Goal: Information Seeking & Learning: Learn about a topic

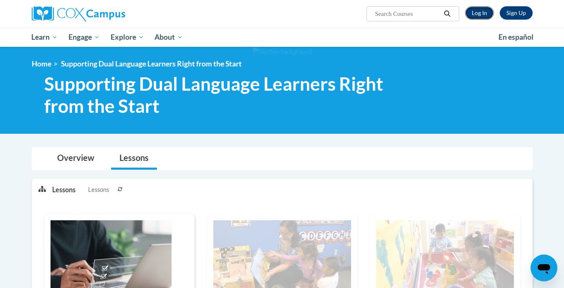
click at [475, 8] on link "Log In" at bounding box center [479, 12] width 29 height 13
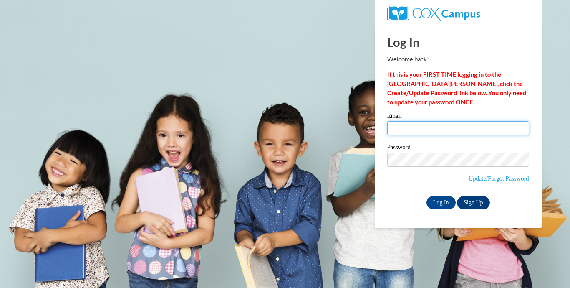
click at [415, 130] on input "Email" at bounding box center [459, 128] width 142 height 14
type input "victoria.lashea.cook@gmail.com"
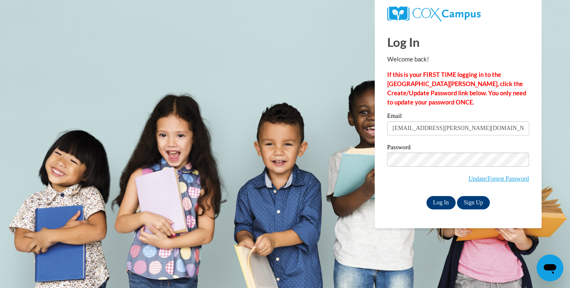
drag, startPoint x: 415, startPoint y: 130, endPoint x: 438, endPoint y: 199, distance: 72.6
click at [438, 199] on div "Email victoria.lashea.cook@gmail.com Password Update/Forgot Password Log In Sig…" at bounding box center [459, 161] width 142 height 96
click at [438, 199] on input "Log In" at bounding box center [441, 202] width 29 height 13
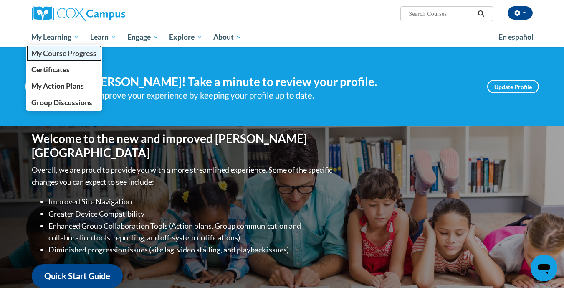
click at [71, 58] on link "My Course Progress" at bounding box center [64, 53] width 76 height 16
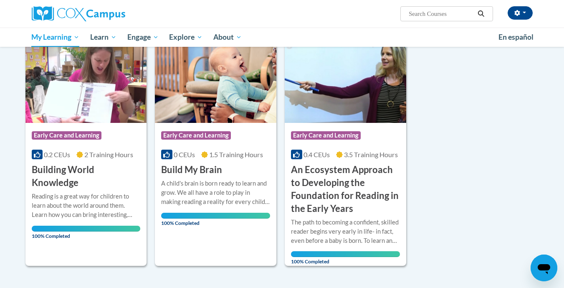
scroll to position [757, 0]
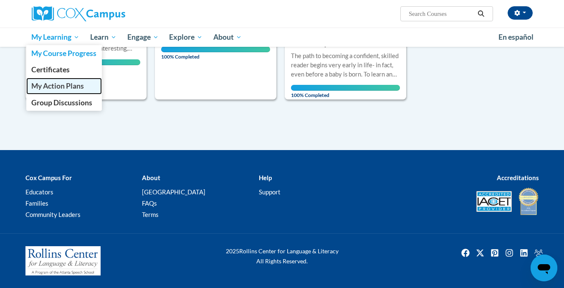
click at [58, 86] on span "My Action Plans" at bounding box center [57, 85] width 53 height 9
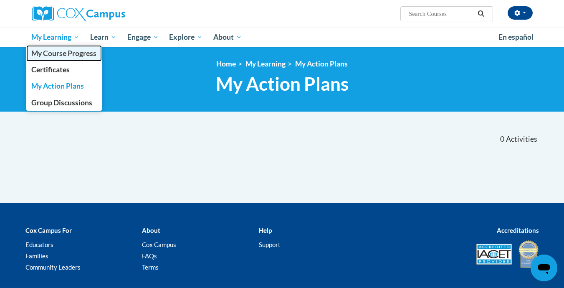
click at [56, 51] on span "My Course Progress" at bounding box center [63, 53] width 65 height 9
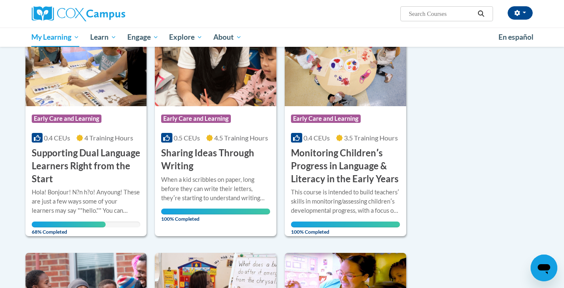
scroll to position [134, 0]
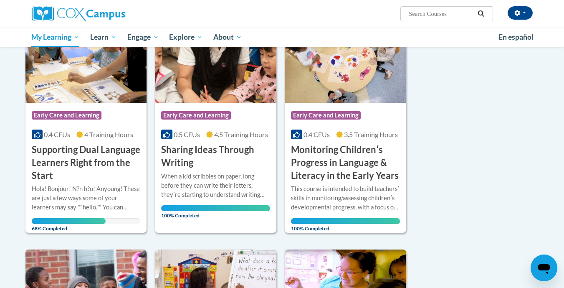
click at [109, 164] on h3 "Supporting Dual Language Learners Right from the Start" at bounding box center [86, 162] width 109 height 38
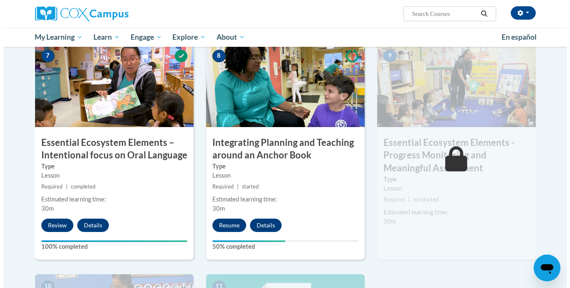
scroll to position [682, 0]
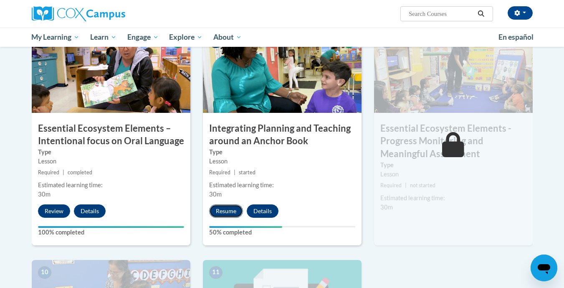
click at [234, 211] on button "Resume" at bounding box center [226, 210] width 34 height 13
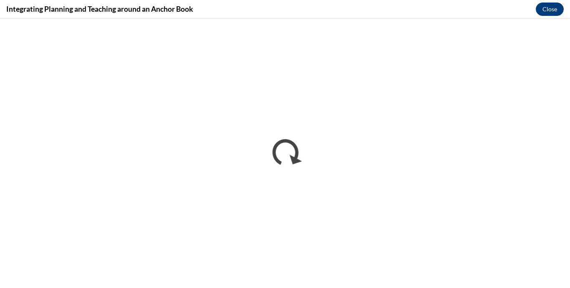
scroll to position [0, 0]
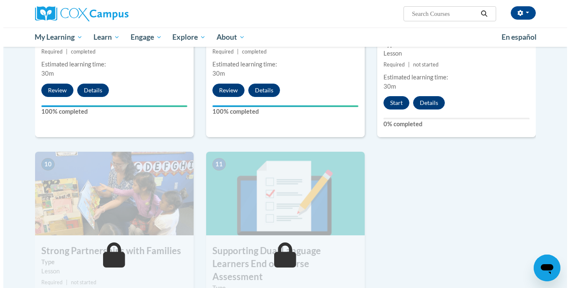
scroll to position [853, 0]
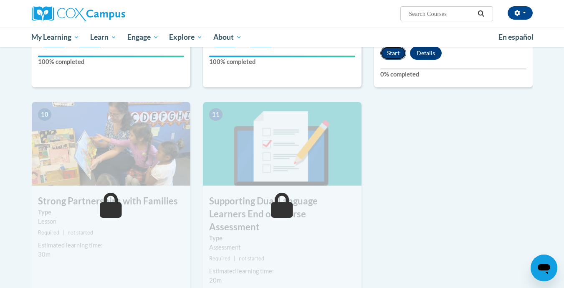
click at [397, 53] on button "Start" at bounding box center [393, 52] width 26 height 13
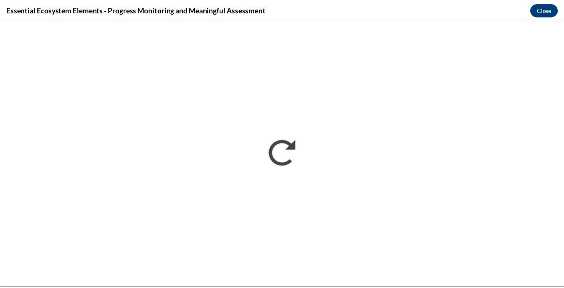
scroll to position [0, 0]
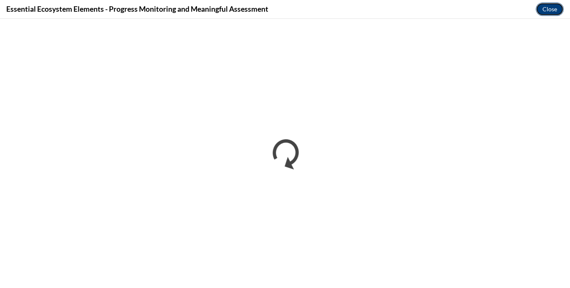
click at [552, 8] on button "Close" at bounding box center [550, 9] width 28 height 13
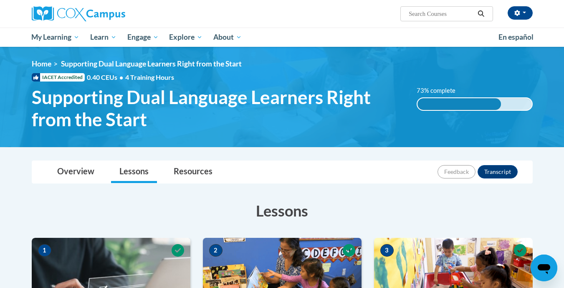
click at [457, 17] on input "Search..." at bounding box center [441, 14] width 67 height 10
type input "s"
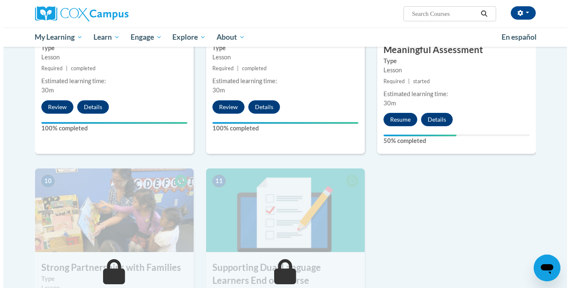
scroll to position [785, 0]
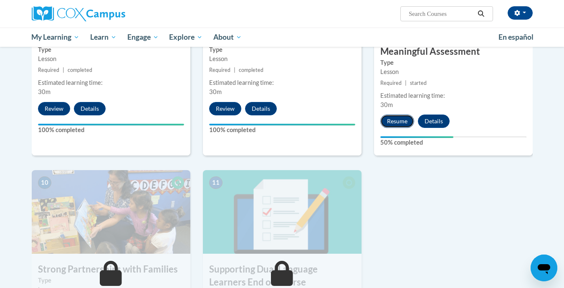
click at [401, 120] on button "Resume" at bounding box center [397, 120] width 34 height 13
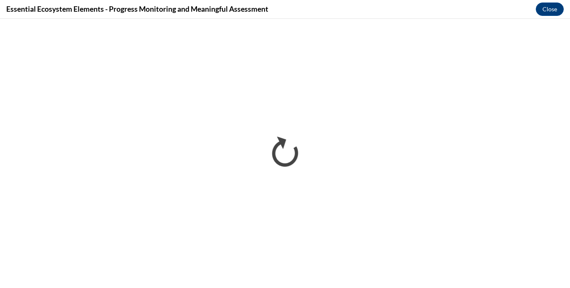
scroll to position [0, 0]
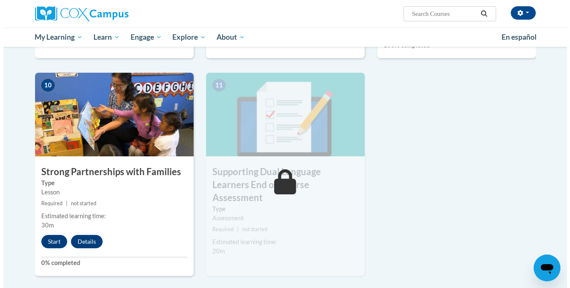
scroll to position [915, 0]
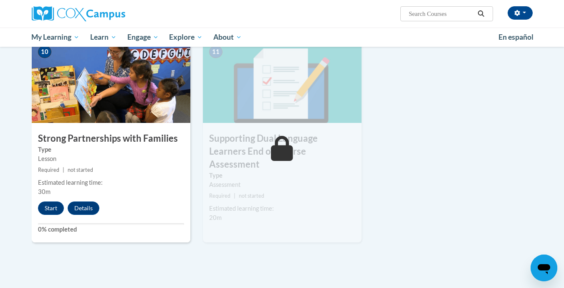
click at [53, 217] on div "10 Strong Partnerships with Families Type Lesson Required | not started Estimat…" at bounding box center [111, 140] width 159 height 203
click at [53, 212] on button "Start" at bounding box center [51, 207] width 26 height 13
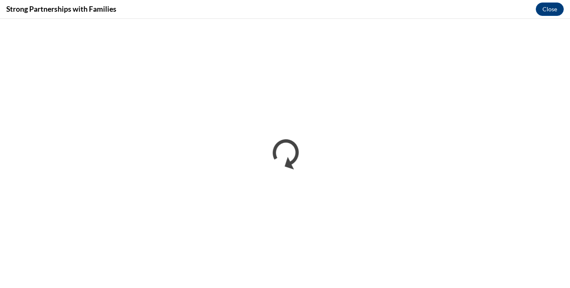
scroll to position [0, 0]
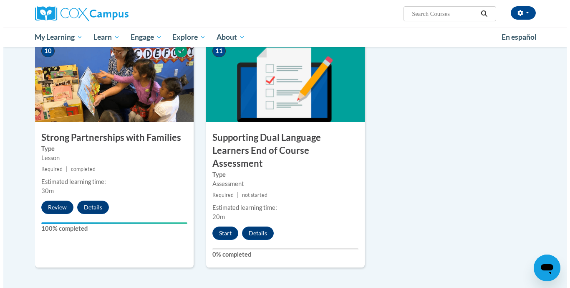
scroll to position [912, 0]
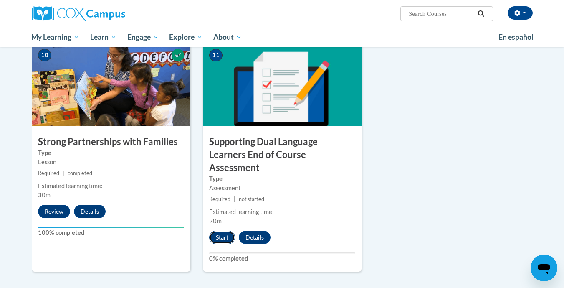
click at [227, 231] on button "Start" at bounding box center [222, 237] width 26 height 13
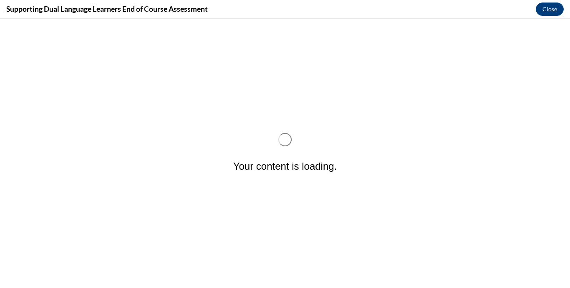
scroll to position [0, 0]
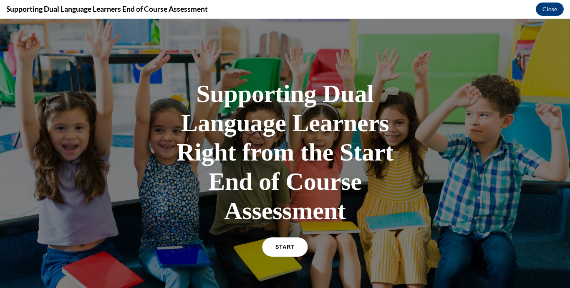
click at [274, 251] on link "START" at bounding box center [285, 246] width 46 height 19
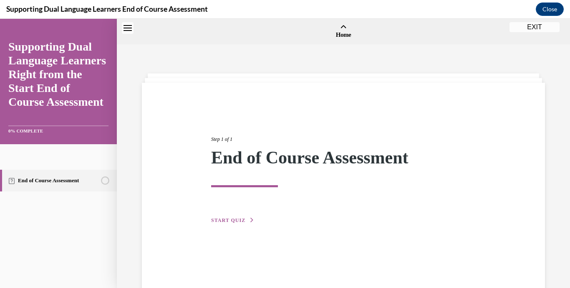
scroll to position [26, 0]
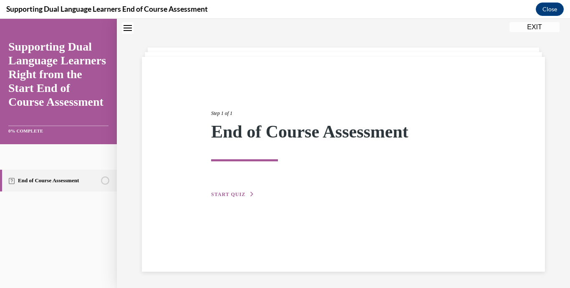
click at [246, 197] on button "START QUIZ" at bounding box center [232, 194] width 43 height 8
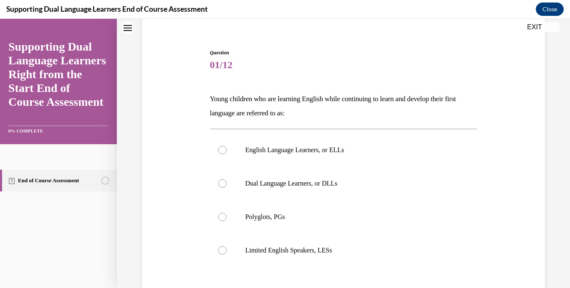
scroll to position [68, 0]
click at [320, 185] on p "Dual Language Learners, or DLLs" at bounding box center [351, 182] width 211 height 8
click at [227, 185] on input "Dual Language Learners, or DLLs" at bounding box center [222, 182] width 8 height 8
radio input "true"
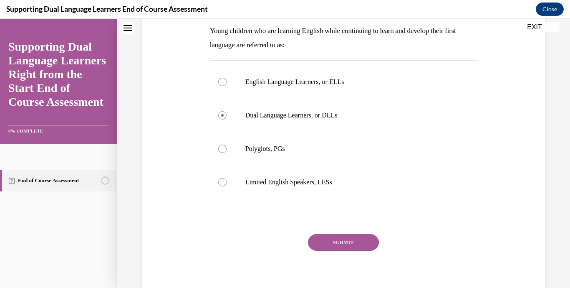
scroll to position [136, 0]
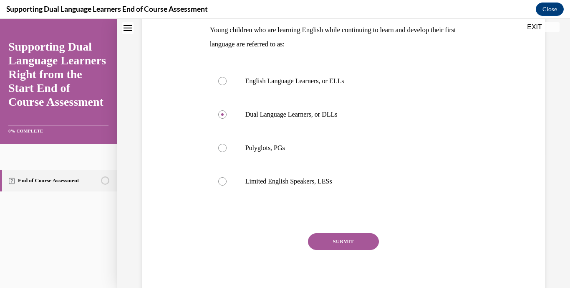
click at [336, 246] on button "SUBMIT" at bounding box center [343, 241] width 71 height 17
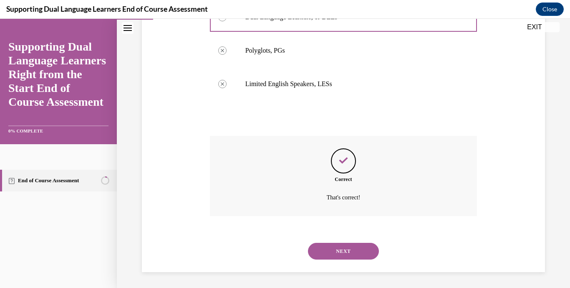
scroll to position [234, 0]
click at [342, 243] on button "NEXT" at bounding box center [343, 250] width 71 height 17
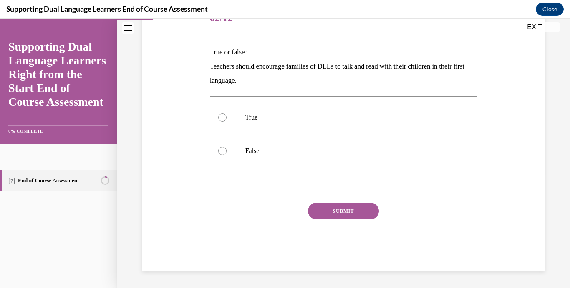
scroll to position [93, 0]
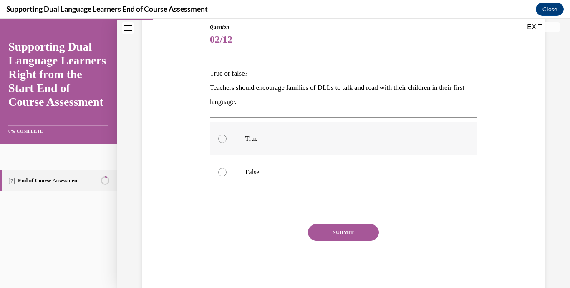
click at [222, 142] on div at bounding box center [222, 138] width 8 height 8
click at [222, 142] on input "True" at bounding box center [222, 138] width 8 height 8
radio input "true"
click at [314, 231] on button "SUBMIT" at bounding box center [343, 232] width 71 height 17
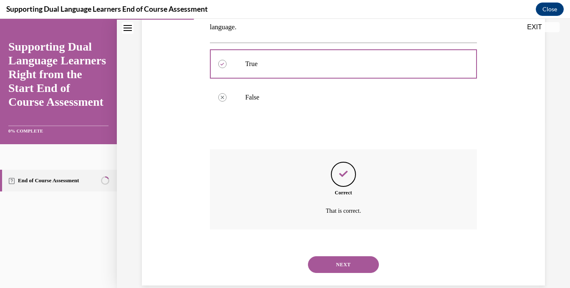
scroll to position [182, 0]
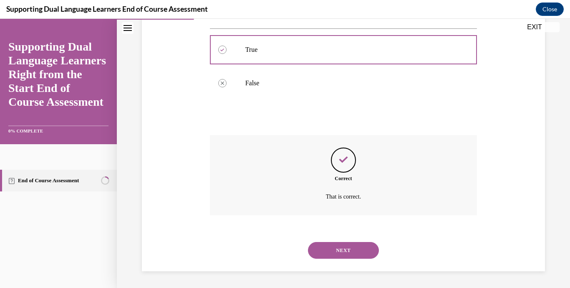
click at [350, 248] on button "NEXT" at bounding box center [343, 250] width 71 height 17
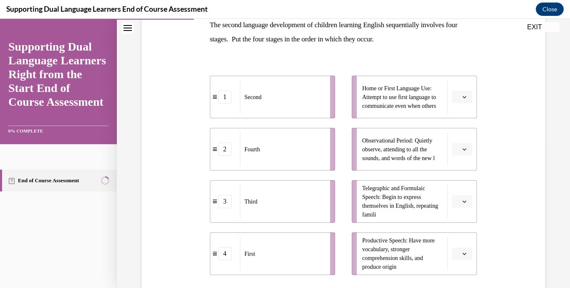
scroll to position [144, 0]
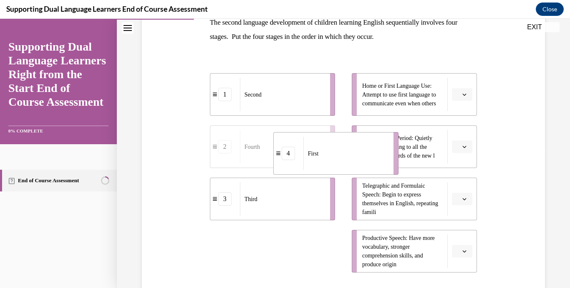
drag, startPoint x: 278, startPoint y: 254, endPoint x: 369, endPoint y: 89, distance: 188.6
click at [358, 137] on div "First" at bounding box center [346, 153] width 85 height 33
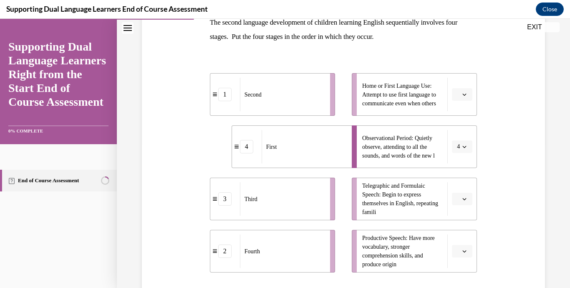
click at [373, 84] on span "Home or First Language Use: Attempt to use first language to communicate even w…" at bounding box center [402, 94] width 81 height 26
drag, startPoint x: 322, startPoint y: 148, endPoint x: 365, endPoint y: 96, distance: 68.2
click at [355, 109] on div "First" at bounding box center [320, 125] width 85 height 33
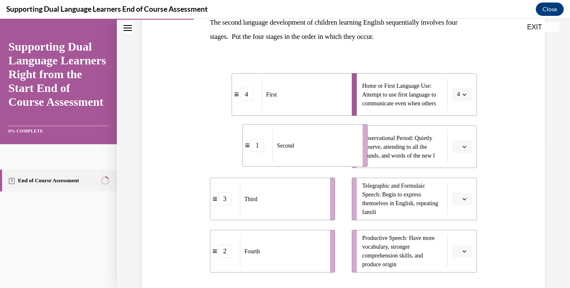
drag, startPoint x: 291, startPoint y: 153, endPoint x: 324, endPoint y: 152, distance: 33.0
click at [324, 152] on div "Second" at bounding box center [315, 145] width 85 height 33
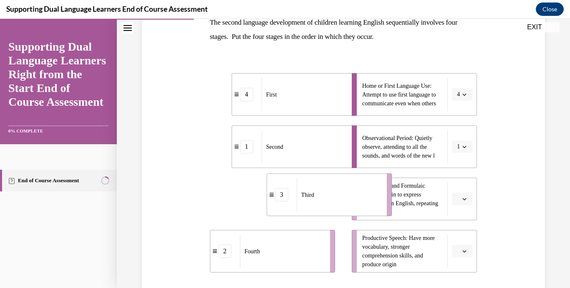
drag, startPoint x: 279, startPoint y: 208, endPoint x: 335, endPoint y: 204, distance: 56.9
click at [335, 204] on div "Third" at bounding box center [339, 194] width 85 height 33
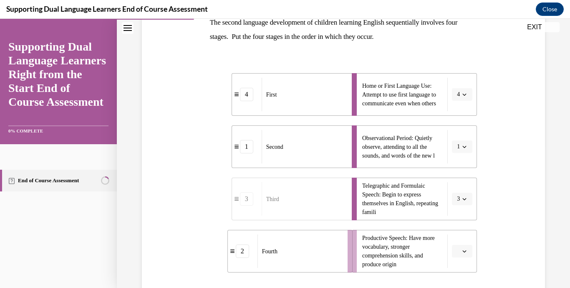
drag, startPoint x: 289, startPoint y: 241, endPoint x: 334, endPoint y: 238, distance: 45.6
click at [334, 238] on div "Fourth" at bounding box center [300, 250] width 85 height 33
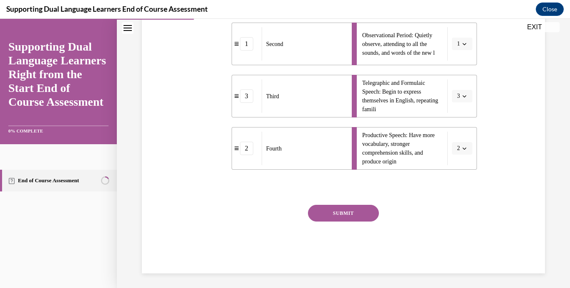
scroll to position [248, 0]
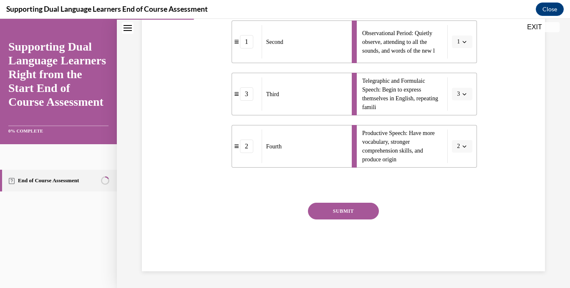
click at [347, 217] on button "SUBMIT" at bounding box center [343, 211] width 71 height 17
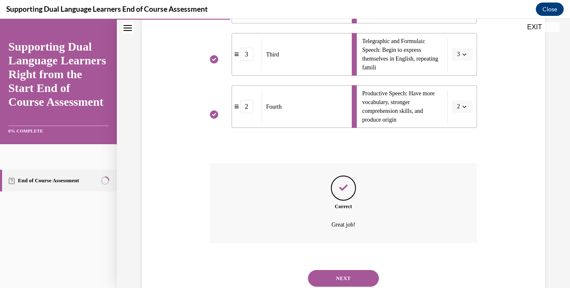
scroll to position [316, 0]
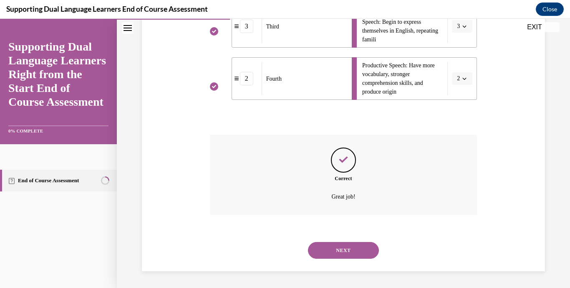
click at [365, 252] on button "NEXT" at bounding box center [343, 250] width 71 height 17
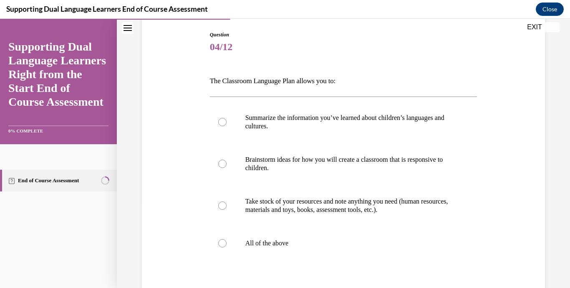
scroll to position [86, 0]
click at [253, 243] on p "All of the above" at bounding box center [351, 242] width 211 height 8
click at [227, 243] on input "All of the above" at bounding box center [222, 242] width 8 height 8
radio input "true"
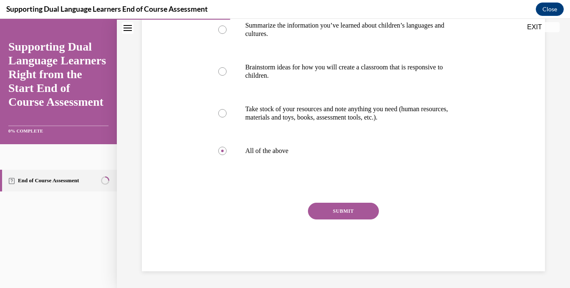
click at [361, 218] on button "SUBMIT" at bounding box center [343, 211] width 71 height 17
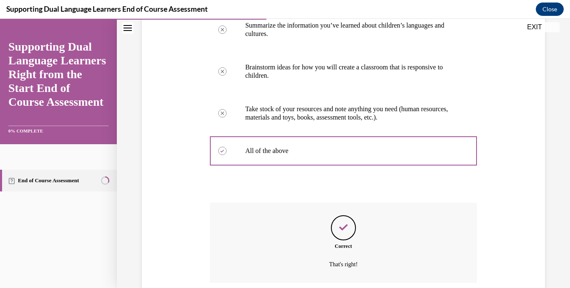
scroll to position [245, 0]
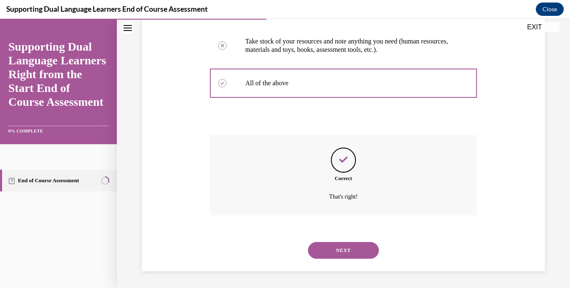
click at [369, 247] on button "NEXT" at bounding box center [343, 250] width 71 height 17
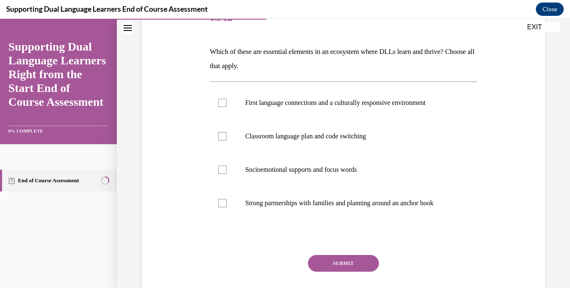
scroll to position [118, 0]
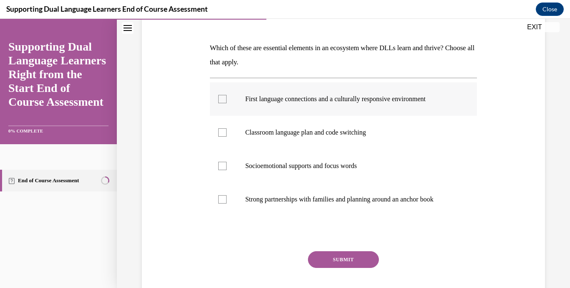
click at [368, 110] on label "First language connections and a culturally responsive environment" at bounding box center [344, 98] width 268 height 33
click at [227, 103] on input "First language connections and a culturally responsive environment" at bounding box center [222, 99] width 8 height 8
checkbox input "true"
click at [305, 142] on label "Classroom language plan and code switching" at bounding box center [344, 132] width 268 height 33
click at [227, 137] on input "Classroom language plan and code switching" at bounding box center [222, 132] width 8 height 8
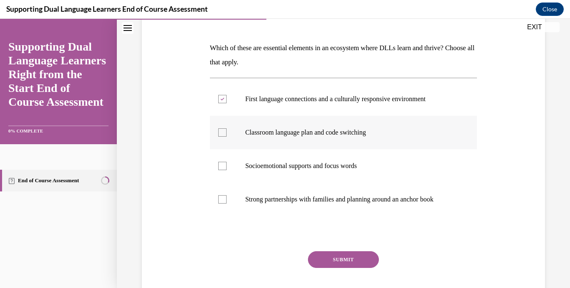
checkbox input "true"
click at [301, 168] on p "Socioemotional supports and focus words" at bounding box center [351, 166] width 211 height 8
click at [227, 168] on input "Socioemotional supports and focus words" at bounding box center [222, 166] width 8 height 8
checkbox input "true"
click at [281, 199] on p "Strong partnerships with families and planning around an anchor book" at bounding box center [351, 199] width 211 height 8
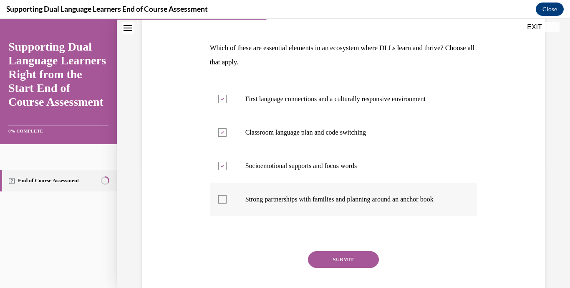
click at [227, 199] on input "Strong partnerships with families and planning around an anchor book" at bounding box center [222, 199] width 8 height 8
checkbox input "true"
click at [327, 258] on button "SUBMIT" at bounding box center [343, 259] width 71 height 17
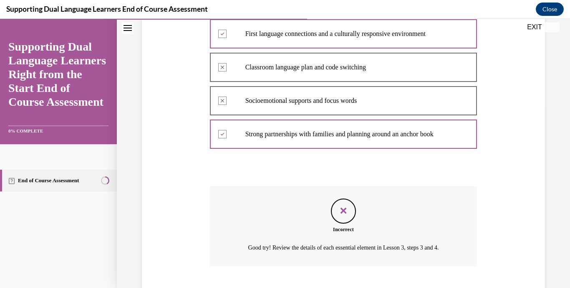
scroll to position [234, 0]
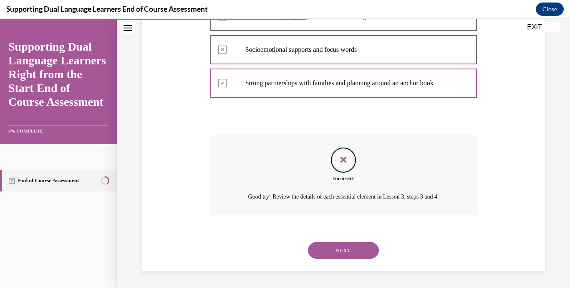
click at [355, 243] on button "NEXT" at bounding box center [343, 250] width 71 height 17
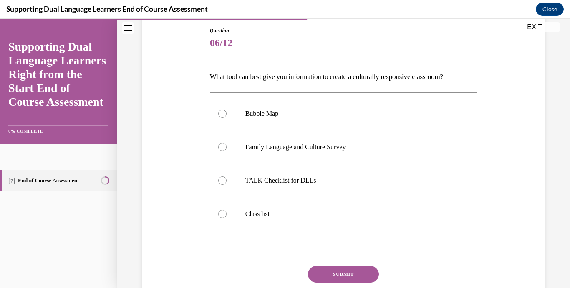
scroll to position [91, 0]
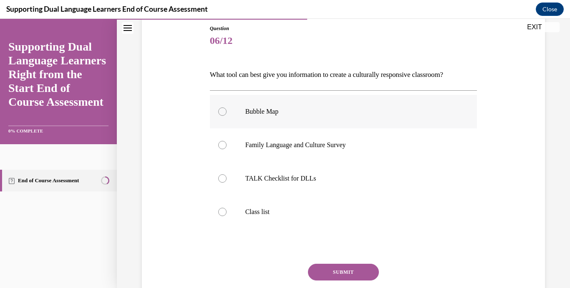
click at [258, 114] on p "Bubble Map" at bounding box center [351, 111] width 211 height 8
click at [227, 114] on input "Bubble Map" at bounding box center [222, 111] width 8 height 8
radio input "true"
click at [280, 149] on label "Family Language and Culture Survey" at bounding box center [344, 144] width 268 height 33
click at [227, 149] on input "Family Language and Culture Survey" at bounding box center [222, 145] width 8 height 8
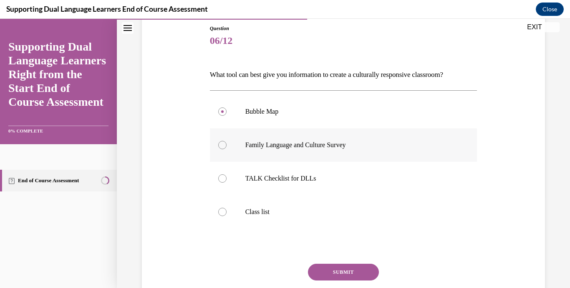
radio input "true"
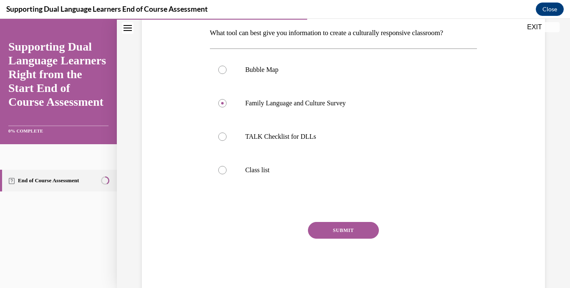
scroll to position [152, 0]
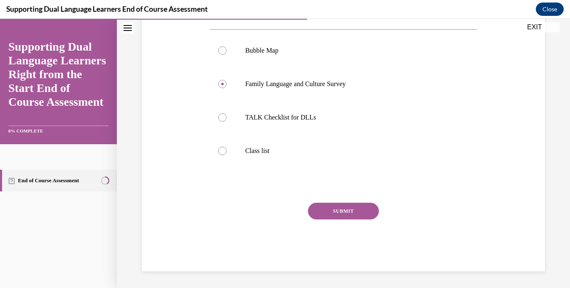
click at [355, 210] on button "SUBMIT" at bounding box center [343, 211] width 71 height 17
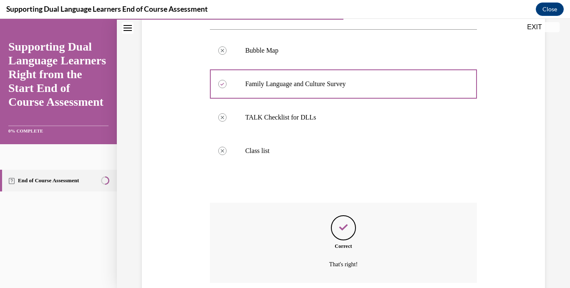
scroll to position [220, 0]
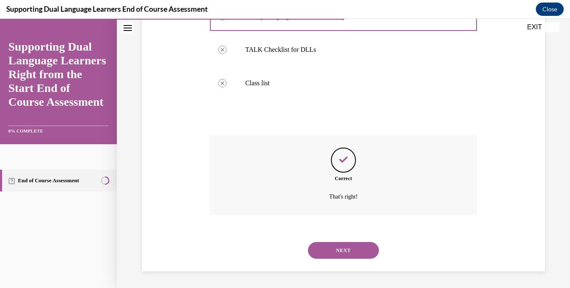
click at [345, 248] on button "NEXT" at bounding box center [343, 250] width 71 height 17
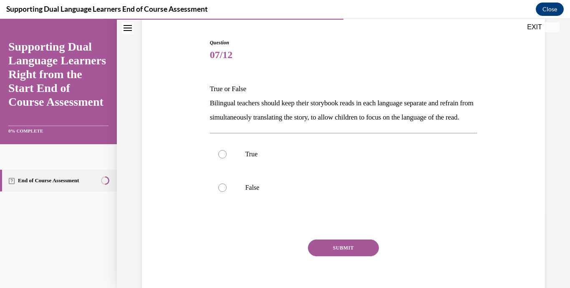
scroll to position [82, 0]
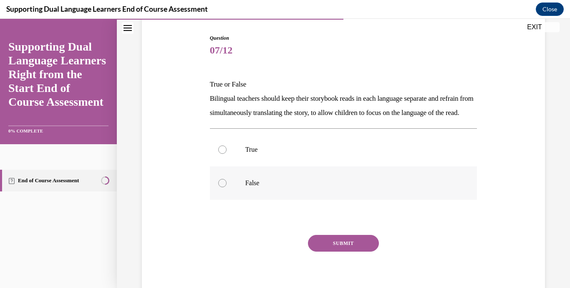
click at [243, 200] on label "False" at bounding box center [344, 182] width 268 height 33
click at [227, 187] on input "False" at bounding box center [222, 183] width 8 height 8
radio input "true"
click at [354, 251] on button "SUBMIT" at bounding box center [343, 243] width 71 height 17
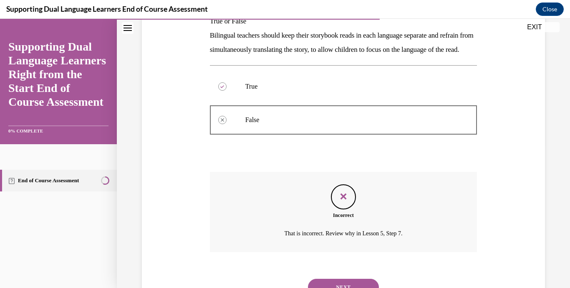
scroll to position [196, 0]
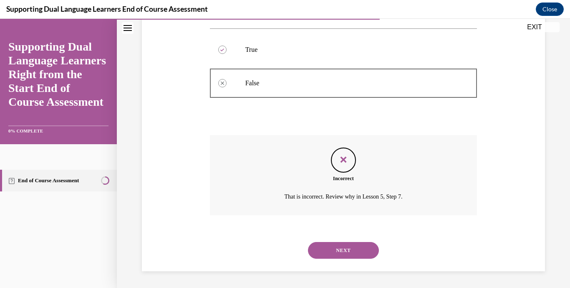
click at [358, 254] on button "NEXT" at bounding box center [343, 250] width 71 height 17
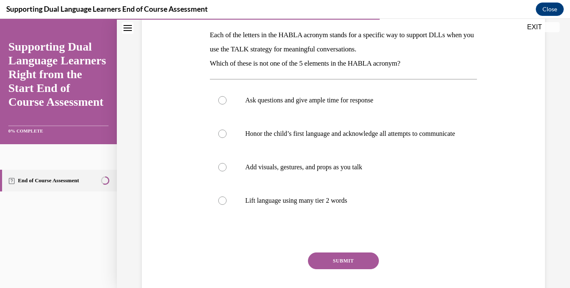
scroll to position [132, 0]
click at [389, 170] on p "Add visuals, gestures, and props as you talk" at bounding box center [351, 166] width 211 height 8
click at [227, 170] on input "Add visuals, gestures, and props as you talk" at bounding box center [222, 166] width 8 height 8
radio input "true"
drag, startPoint x: 340, startPoint y: 264, endPoint x: 339, endPoint y: 206, distance: 57.7
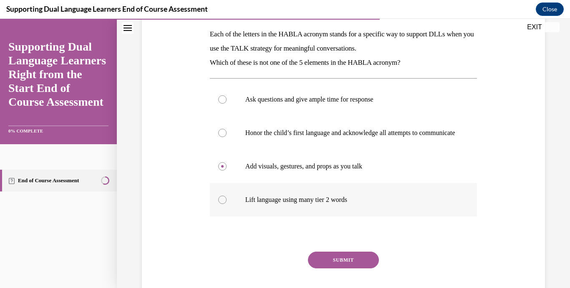
click at [338, 204] on div "Question 08/12 Each of the letters in the HABLA acronym stands for a specific w…" at bounding box center [344, 152] width 268 height 336
click at [339, 204] on p "Lift language using many tier 2 words" at bounding box center [351, 199] width 211 height 8
click at [227, 204] on input "Lift language using many tier 2 words" at bounding box center [222, 199] width 8 height 8
radio input "true"
click at [355, 266] on button "SUBMIT" at bounding box center [343, 259] width 71 height 17
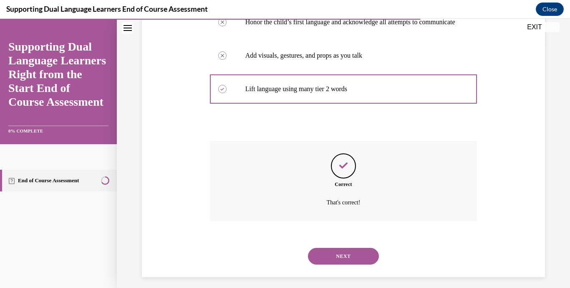
scroll to position [257, 0]
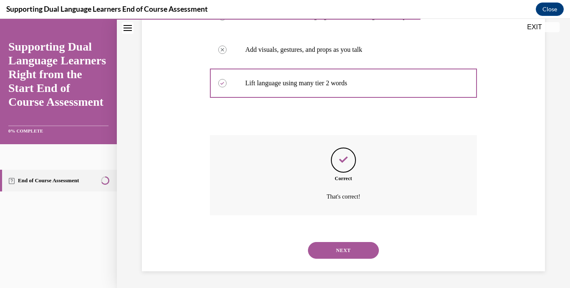
click at [363, 255] on button "NEXT" at bounding box center [343, 250] width 71 height 17
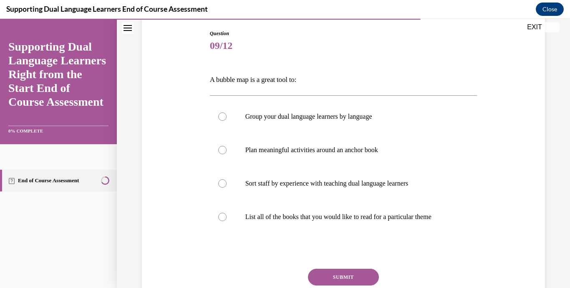
scroll to position [88, 0]
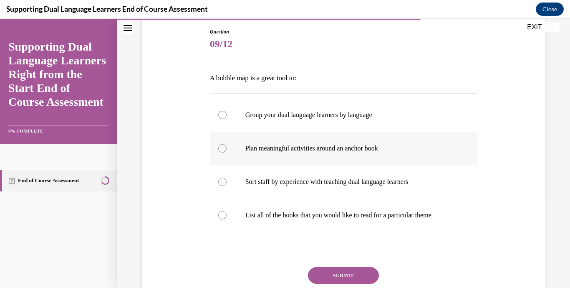
click at [394, 158] on label "Plan meaningful activities around an anchor book" at bounding box center [344, 148] width 268 height 33
click at [227, 152] on input "Plan meaningful activities around an anchor book" at bounding box center [222, 148] width 8 height 8
radio input "true"
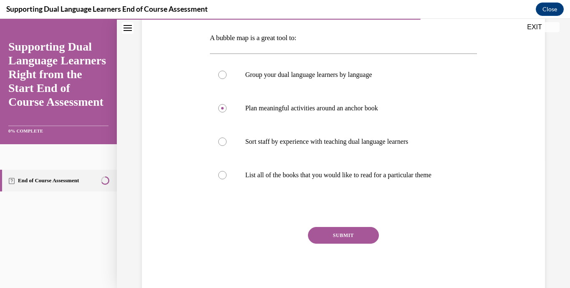
scroll to position [152, 0]
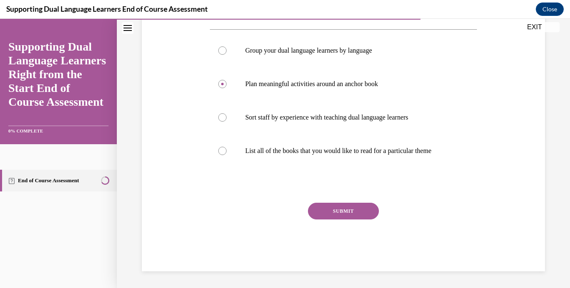
click at [338, 210] on button "SUBMIT" at bounding box center [343, 211] width 71 height 17
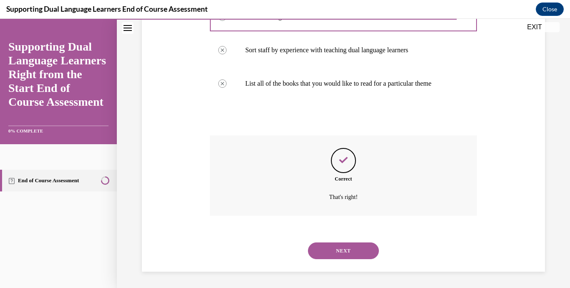
scroll to position [220, 0]
click at [360, 256] on button "NEXT" at bounding box center [343, 250] width 71 height 17
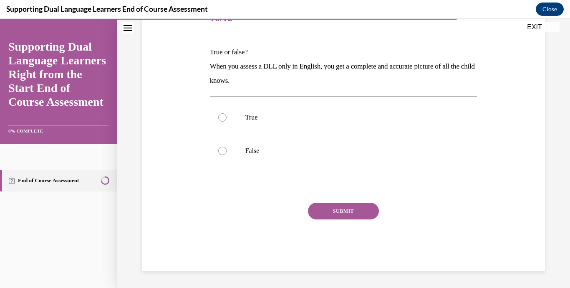
scroll to position [93, 0]
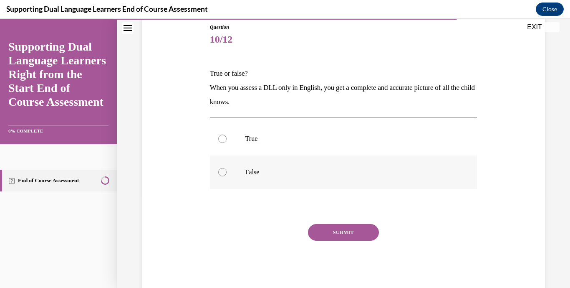
click at [241, 170] on label "False" at bounding box center [344, 171] width 268 height 33
click at [227, 170] on input "False" at bounding box center [222, 172] width 8 height 8
radio input "true"
click at [324, 237] on button "SUBMIT" at bounding box center [343, 232] width 71 height 17
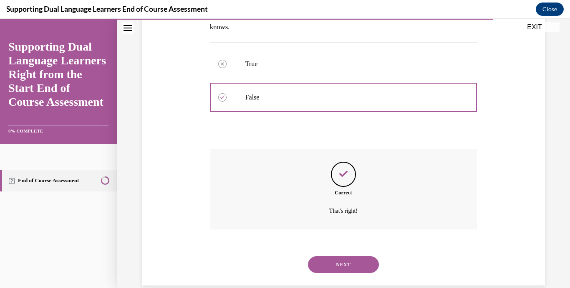
scroll to position [182, 0]
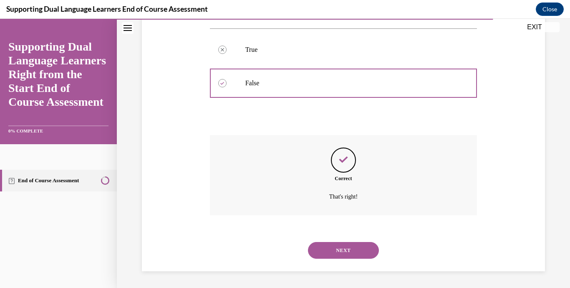
click at [343, 256] on button "NEXT" at bounding box center [343, 250] width 71 height 17
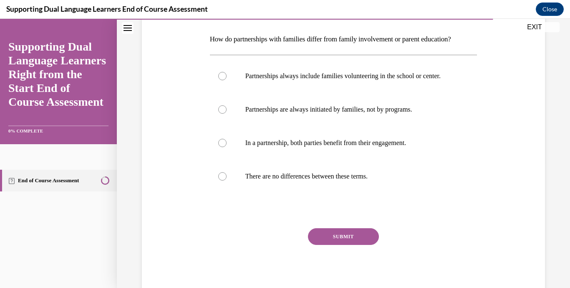
scroll to position [126, 0]
click at [280, 148] on p "In a partnership, both parties benefit from their engagement." at bounding box center [351, 143] width 211 height 8
click at [227, 148] on input "In a partnership, both parties benefit from their engagement." at bounding box center [222, 143] width 8 height 8
radio input "true"
click at [327, 242] on button "SUBMIT" at bounding box center [343, 237] width 71 height 17
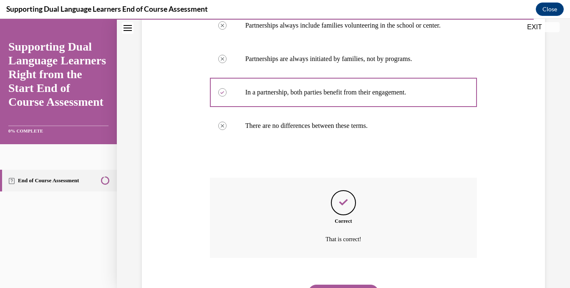
scroll to position [228, 0]
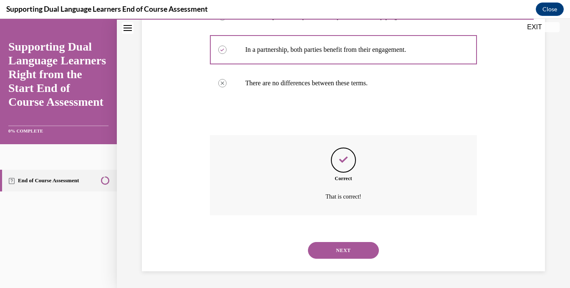
click at [350, 249] on button "NEXT" at bounding box center [343, 250] width 71 height 17
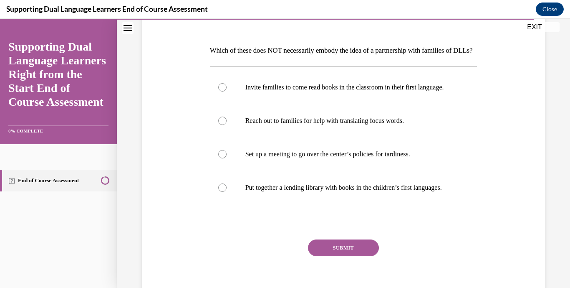
scroll to position [115, 0]
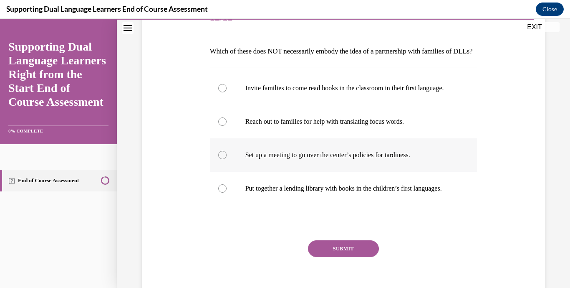
click at [258, 172] on label "Set up a meeting to go over the center’s policies for tardiness." at bounding box center [344, 154] width 268 height 33
click at [227, 159] on input "Set up a meeting to go over the center’s policies for tardiness." at bounding box center [222, 155] width 8 height 8
radio input "true"
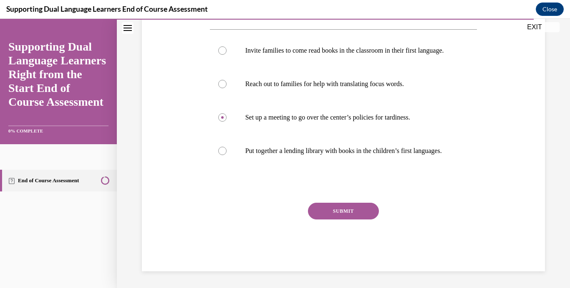
scroll to position [183, 0]
click at [367, 210] on button "SUBMIT" at bounding box center [343, 211] width 71 height 17
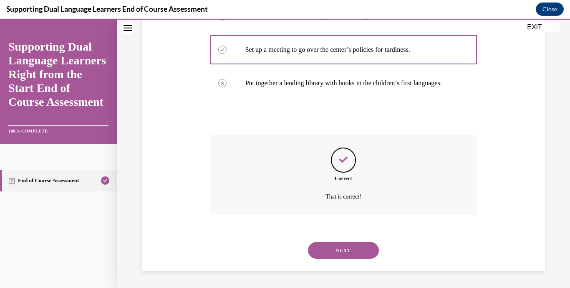
scroll to position [251, 0]
click at [348, 253] on button "NEXT" at bounding box center [343, 250] width 71 height 17
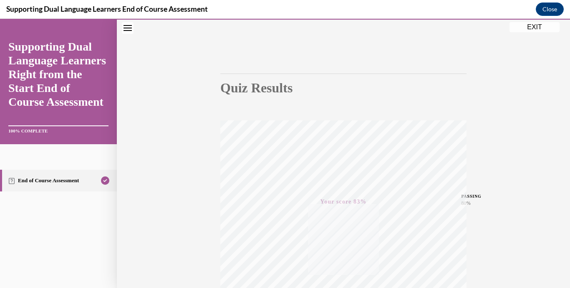
scroll to position [159, 0]
click at [534, 28] on button "EXIT" at bounding box center [535, 27] width 50 height 10
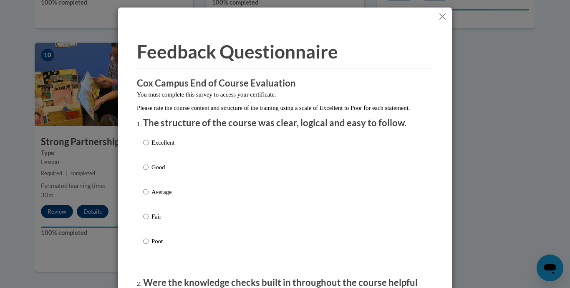
click at [167, 172] on p "Good" at bounding box center [163, 166] width 23 height 9
click at [149, 172] on input "Good" at bounding box center [145, 166] width 5 height 9
radio input "true"
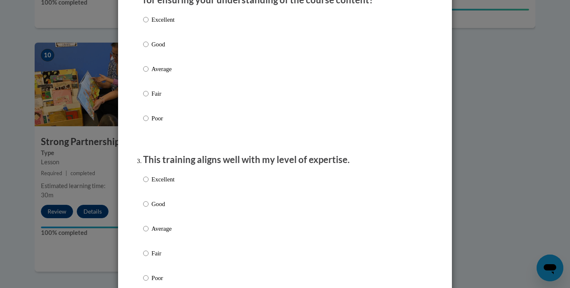
scroll to position [292, 0]
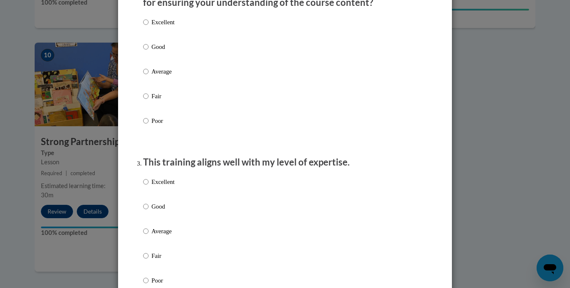
click at [155, 51] on p "Good" at bounding box center [163, 46] width 23 height 9
click at [149, 51] on input "Good" at bounding box center [145, 46] width 5 height 9
radio input "true"
click at [161, 211] on p "Good" at bounding box center [163, 206] width 23 height 9
click at [149, 211] on input "Good" at bounding box center [145, 206] width 5 height 9
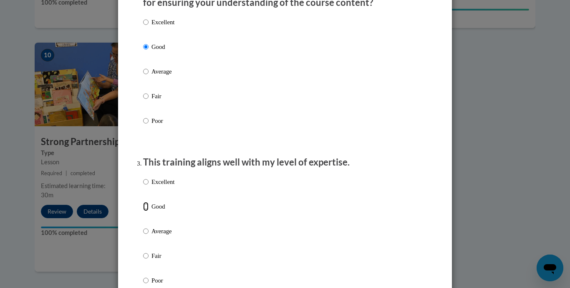
radio input "true"
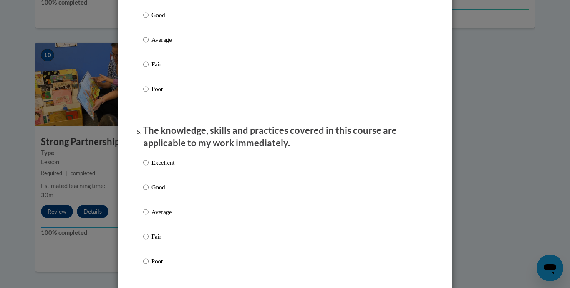
scroll to position [653, 0]
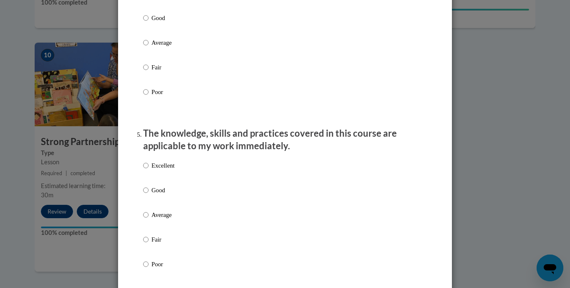
click at [152, 23] on p "Good" at bounding box center [163, 17] width 23 height 9
click at [149, 23] on input "Good" at bounding box center [145, 17] width 5 height 9
radio input "true"
click at [160, 195] on p "Good" at bounding box center [163, 189] width 23 height 9
click at [149, 195] on input "Good" at bounding box center [145, 189] width 5 height 9
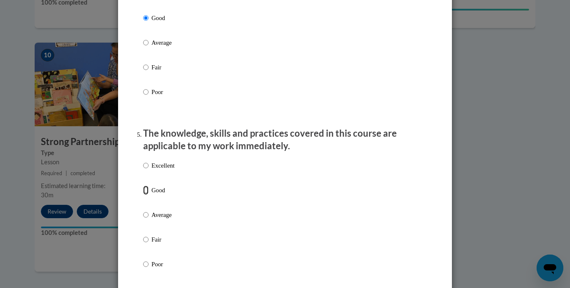
radio input "true"
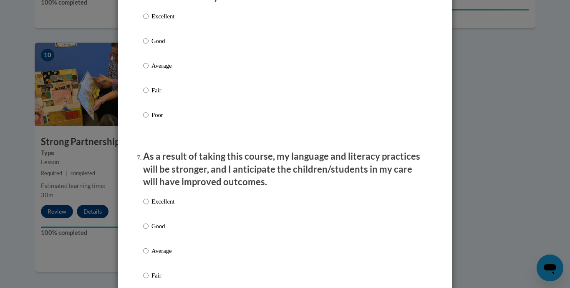
scroll to position [991, 0]
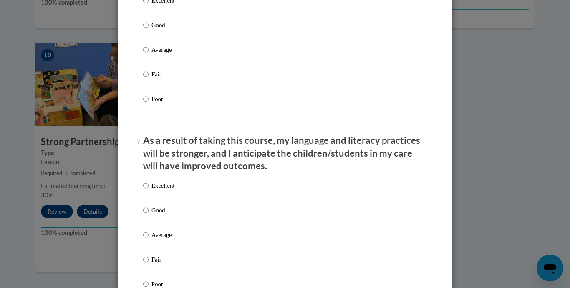
click at [152, 30] on p "Good" at bounding box center [163, 24] width 23 height 9
click at [149, 30] on input "Good" at bounding box center [145, 24] width 5 height 9
radio input "true"
click at [162, 215] on p "Good" at bounding box center [163, 209] width 23 height 9
click at [149, 215] on input "Good" at bounding box center [145, 209] width 5 height 9
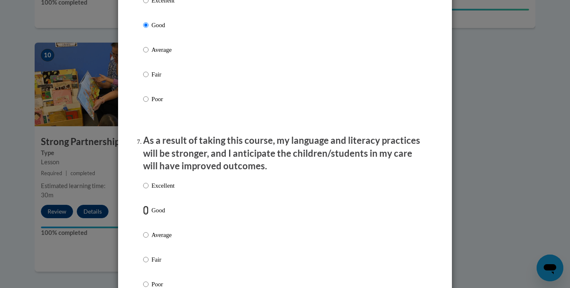
radio input "true"
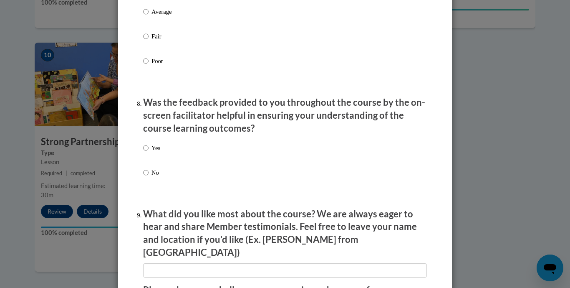
scroll to position [1219, 0]
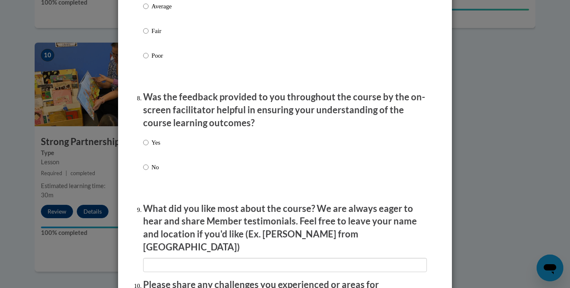
click at [143, 155] on label "Yes" at bounding box center [151, 149] width 17 height 23
click at [143, 147] on input "Yes" at bounding box center [145, 142] width 5 height 9
radio input "true"
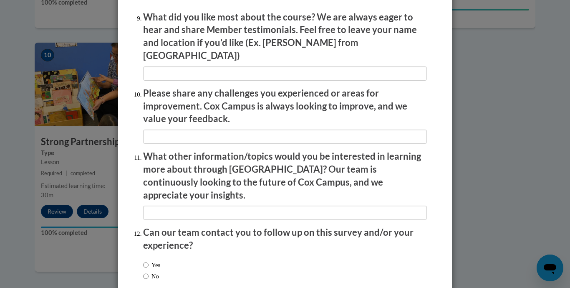
scroll to position [1439, 0]
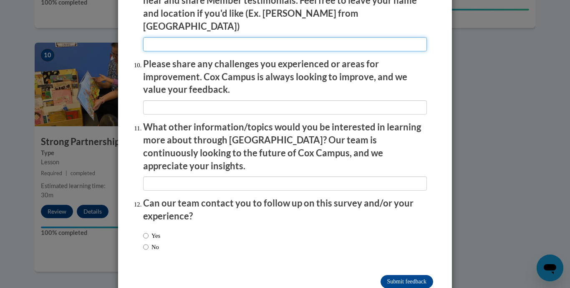
click at [307, 43] on input "textbox" at bounding box center [285, 44] width 284 height 14
type input "n/a"
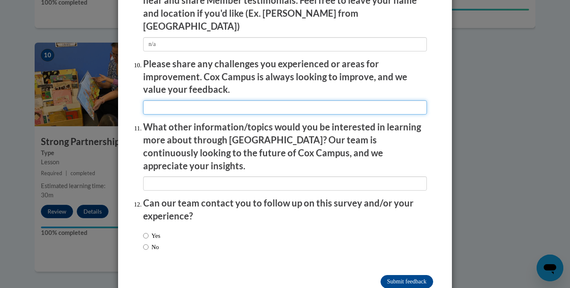
click at [238, 105] on input "textbox" at bounding box center [285, 107] width 284 height 14
type input "n/a"
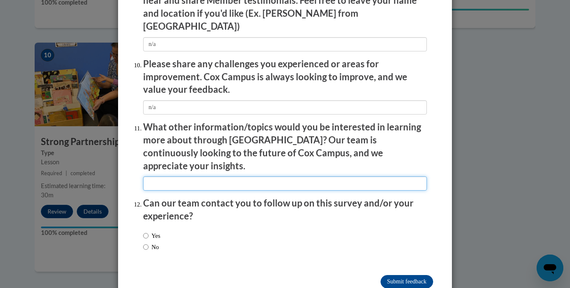
click at [217, 176] on input "textbox" at bounding box center [285, 183] width 284 height 14
type input "n/a"
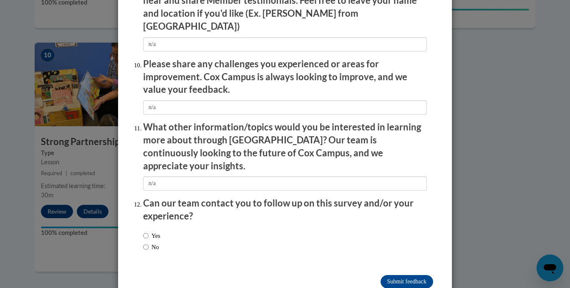
click at [147, 231] on label "Yes" at bounding box center [151, 235] width 17 height 9
click at [147, 231] on input "Yes" at bounding box center [145, 235] width 5 height 9
radio input "true"
click at [413, 275] on input "Submit feedback" at bounding box center [407, 281] width 53 height 13
